Goal: Task Accomplishment & Management: Use online tool/utility

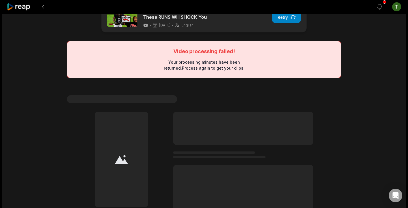
scroll to position [23, 0]
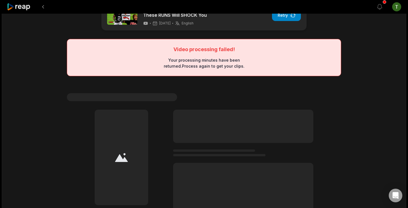
click at [27, 5] on icon at bounding box center [19, 7] width 24 height 8
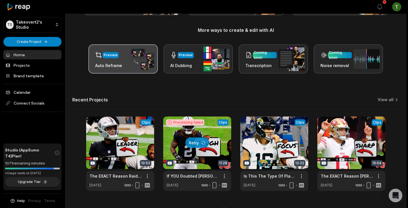
scroll to position [75, 0]
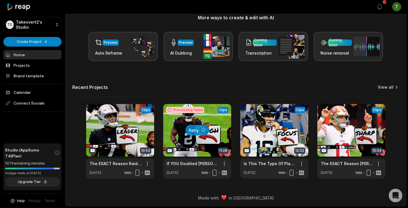
click at [395, 85] on icon at bounding box center [397, 87] width 6 height 6
click at [392, 88] on link "View all" at bounding box center [386, 87] width 16 height 6
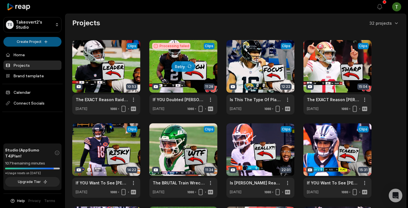
click at [37, 41] on html "TS Takeovert2's Studio Create Project Home Projects Brand template Calendar Con…" at bounding box center [204, 104] width 408 height 208
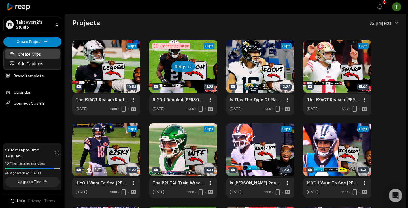
click at [33, 53] on link "Create Clips" at bounding box center [32, 53] width 55 height 9
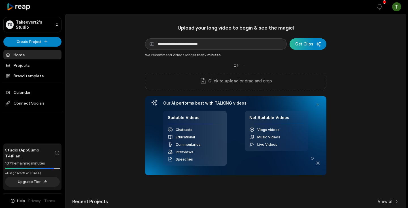
type input "**********"
click at [310, 46] on div "submit" at bounding box center [308, 43] width 37 height 11
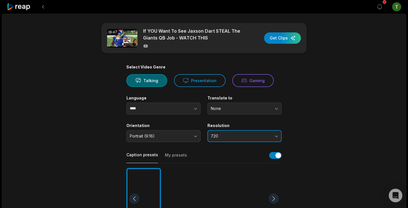
click at [229, 139] on button "720" at bounding box center [245, 136] width 74 height 12
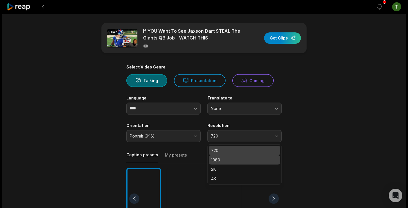
click at [227, 156] on div "1080" at bounding box center [244, 159] width 71 height 9
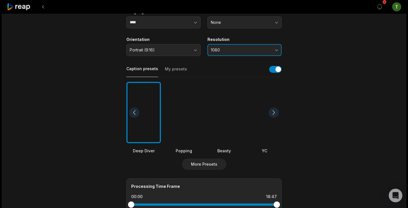
scroll to position [75, 0]
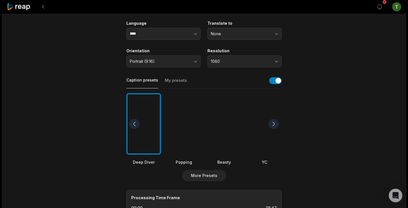
click at [226, 117] on div at bounding box center [224, 124] width 35 height 62
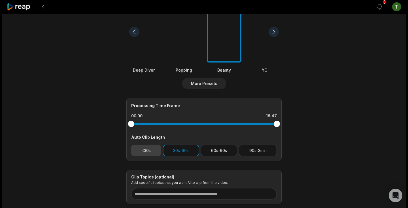
scroll to position [171, 0]
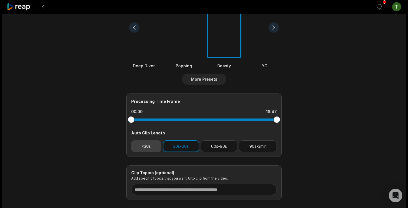
click at [150, 148] on button "<30s" at bounding box center [146, 146] width 30 height 12
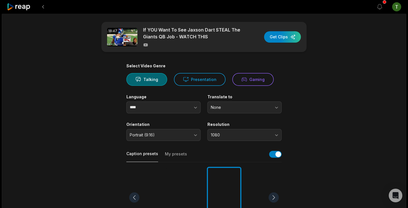
scroll to position [0, 0]
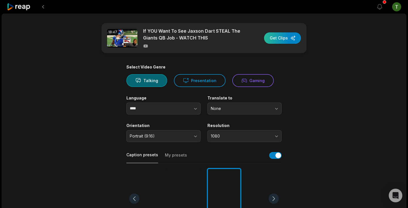
click at [281, 37] on div "button" at bounding box center [282, 37] width 37 height 11
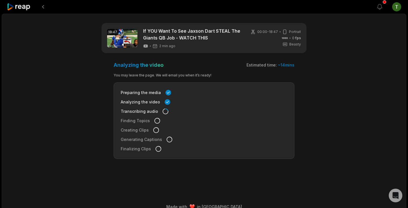
click at [17, 10] on icon at bounding box center [19, 7] width 24 height 8
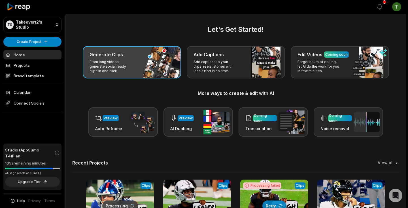
click at [167, 66] on div "Generate Clips From long videos generate social ready clips in one click." at bounding box center [132, 62] width 98 height 32
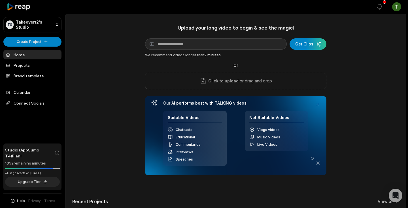
click at [194, 52] on div "Upload your long video to begin & see the magic! YouTube link Get Clips We reco…" at bounding box center [236, 99] width 182 height 151
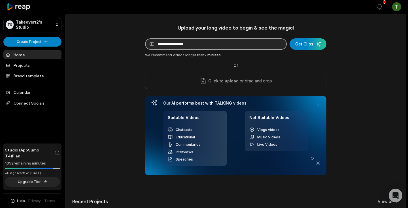
click at [200, 47] on input at bounding box center [216, 43] width 142 height 11
paste input "**********"
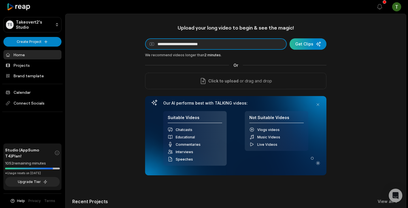
type input "**********"
click at [317, 47] on div "submit" at bounding box center [308, 43] width 37 height 11
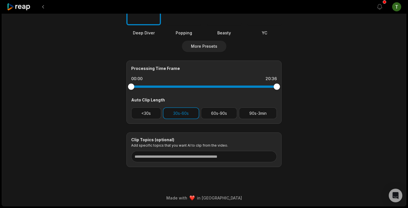
scroll to position [149, 0]
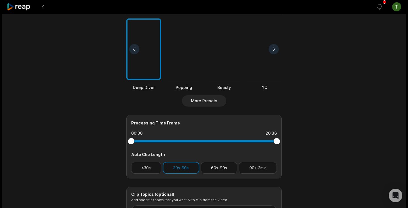
click at [218, 67] on div at bounding box center [224, 49] width 35 height 62
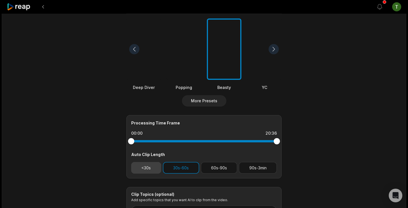
click at [149, 164] on button "<30s" at bounding box center [146, 168] width 30 height 12
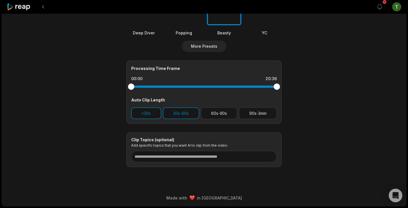
scroll to position [0, 0]
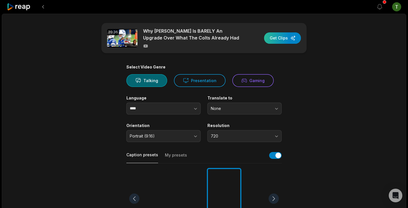
click at [292, 41] on div "button" at bounding box center [282, 37] width 37 height 11
click at [242, 135] on span "720" at bounding box center [241, 135] width 60 height 5
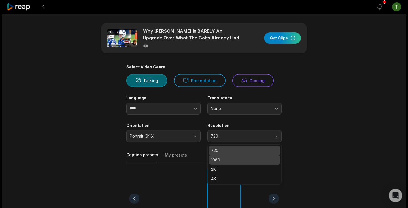
click at [234, 157] on p "1080" at bounding box center [244, 160] width 67 height 6
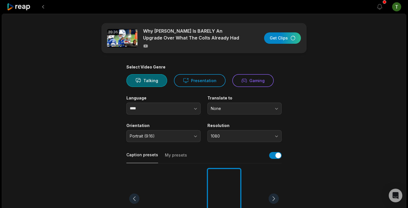
click at [312, 131] on main "20:36 Why [PERSON_NAME] Is BARELY An Upgrade Over What The Colts Already Had Ge…" at bounding box center [204, 196] width 275 height 347
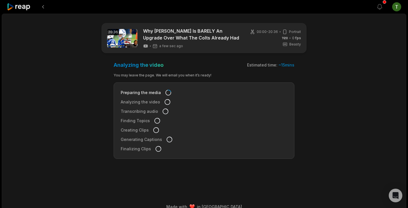
click at [288, 37] on div "0 fps" at bounding box center [291, 37] width 19 height 5
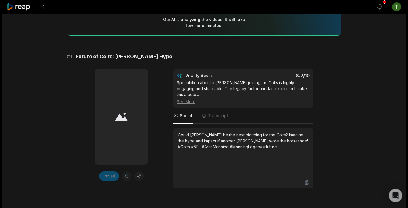
scroll to position [77, 0]
